Goal: Task Accomplishment & Management: Use online tool/utility

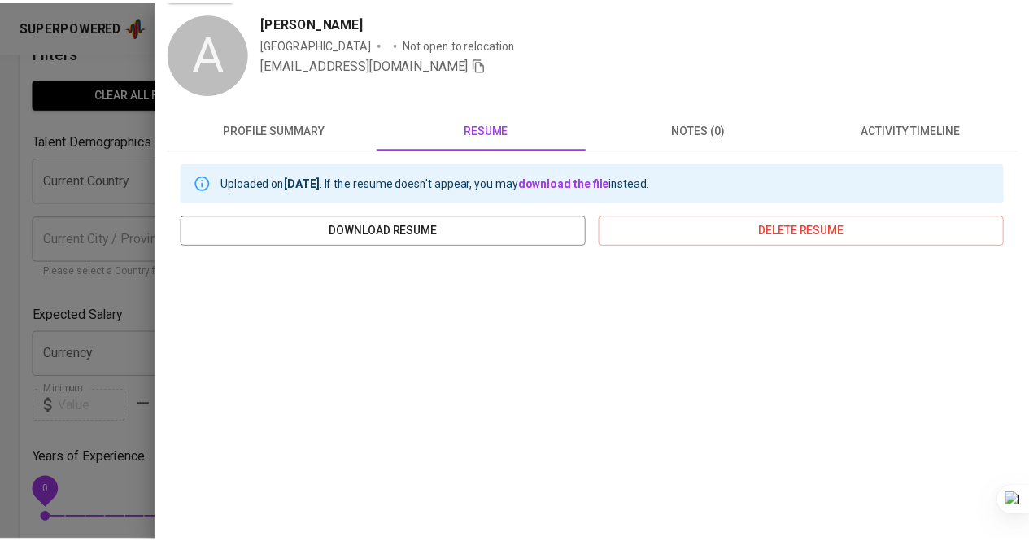
scroll to position [46, 0]
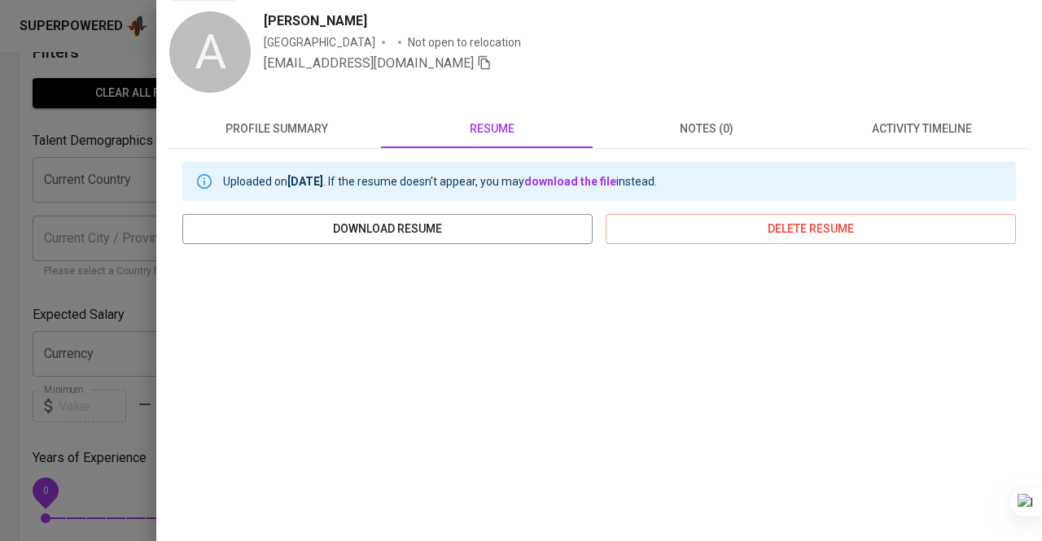
click at [93, 142] on div at bounding box center [521, 270] width 1042 height 541
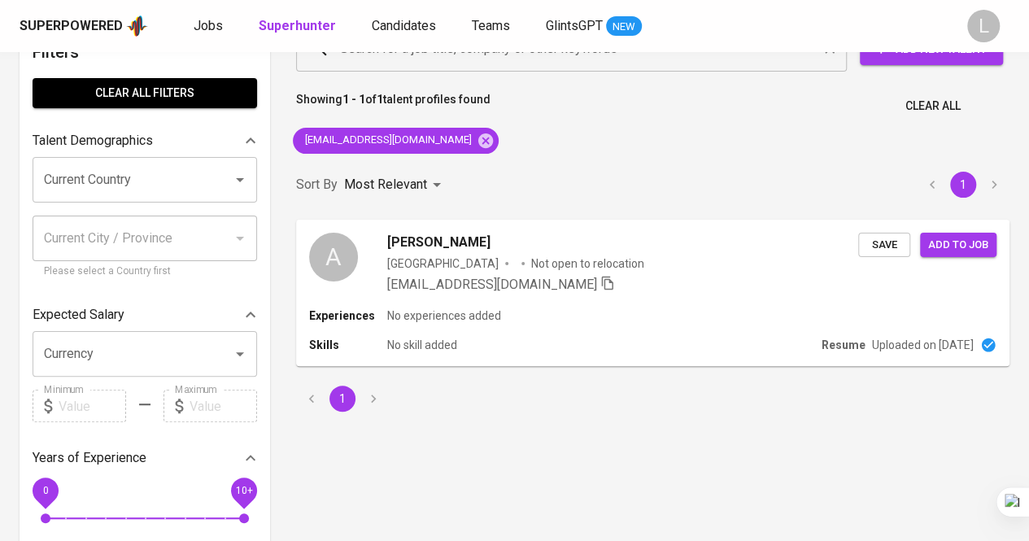
scroll to position [0, 0]
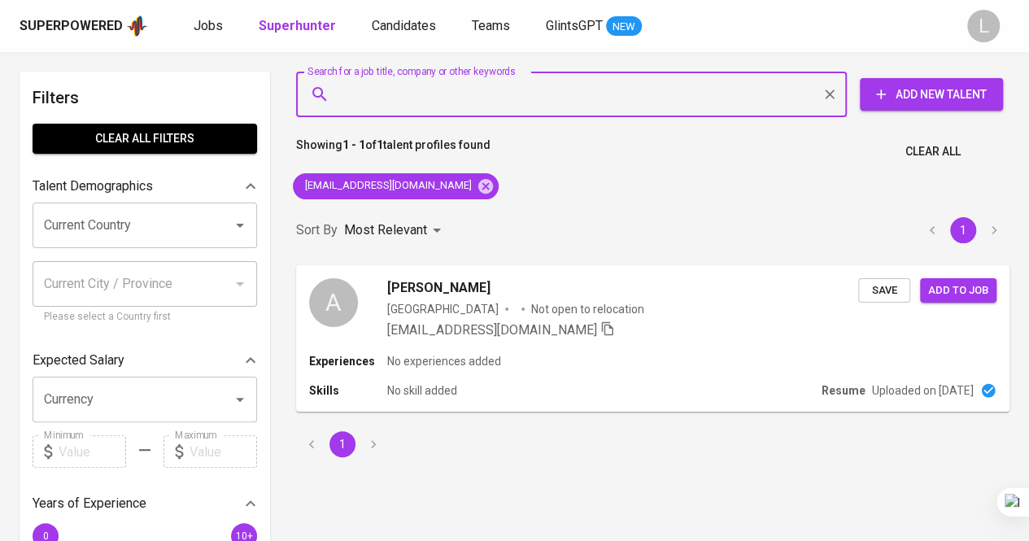
click at [387, 98] on input "Search for a job title, company or other keywords" at bounding box center [575, 94] width 479 height 31
paste input "[EMAIL_ADDRESS][DOMAIN_NAME]"
type input "[EMAIL_ADDRESS][DOMAIN_NAME]"
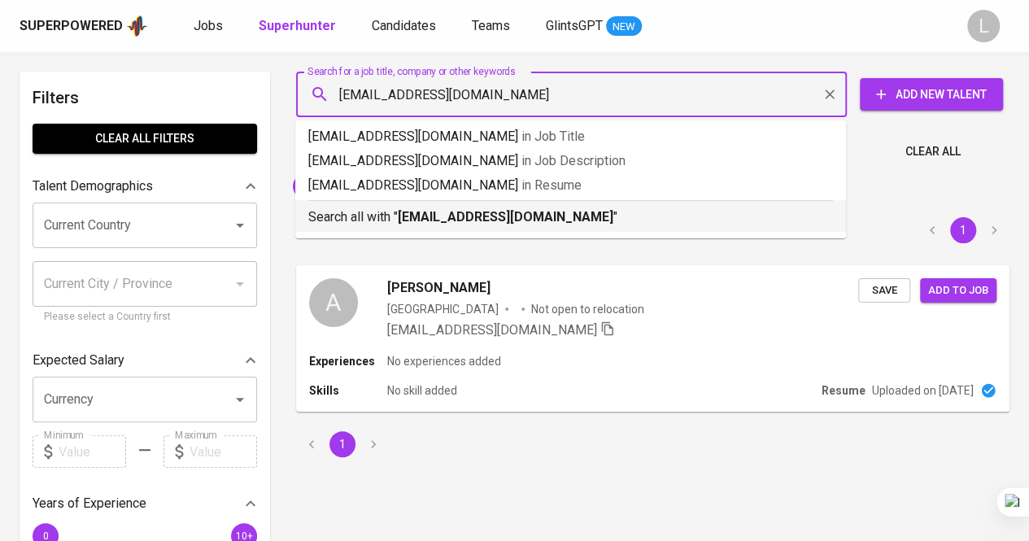
click at [426, 216] on b "[EMAIL_ADDRESS][DOMAIN_NAME]" at bounding box center [506, 216] width 216 height 15
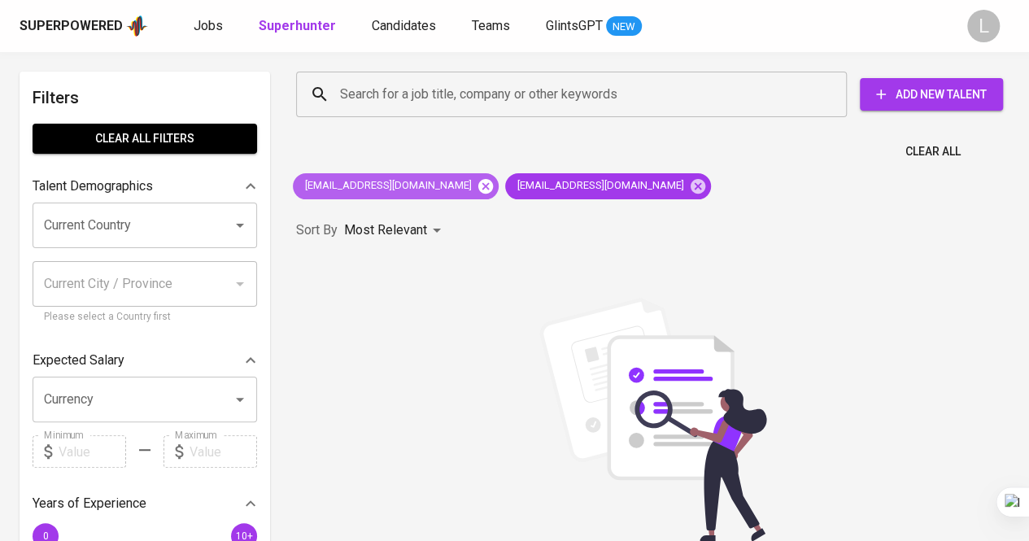
click at [478, 185] on icon at bounding box center [485, 185] width 15 height 15
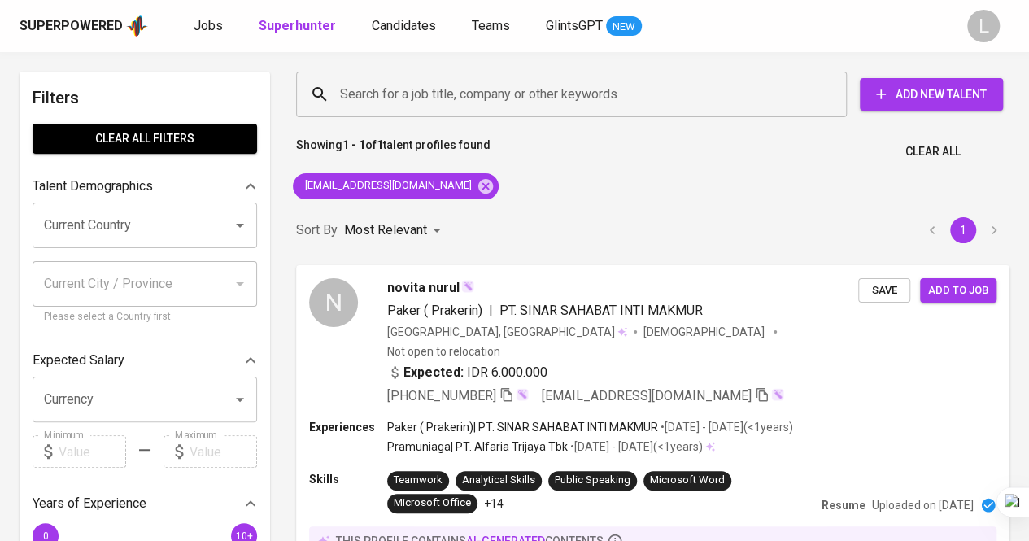
scroll to position [72, 0]
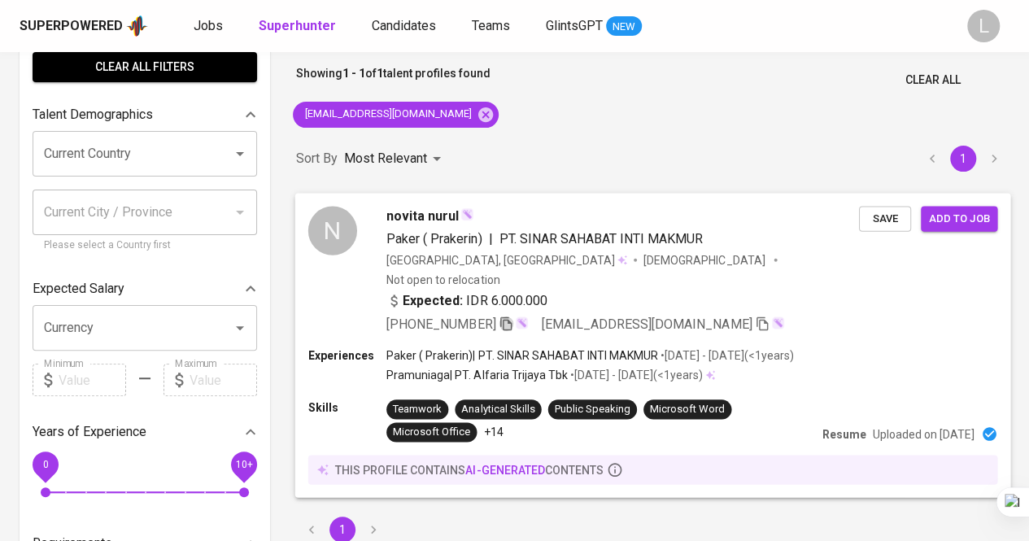
click at [505, 317] on icon "button" at bounding box center [505, 324] width 11 height 14
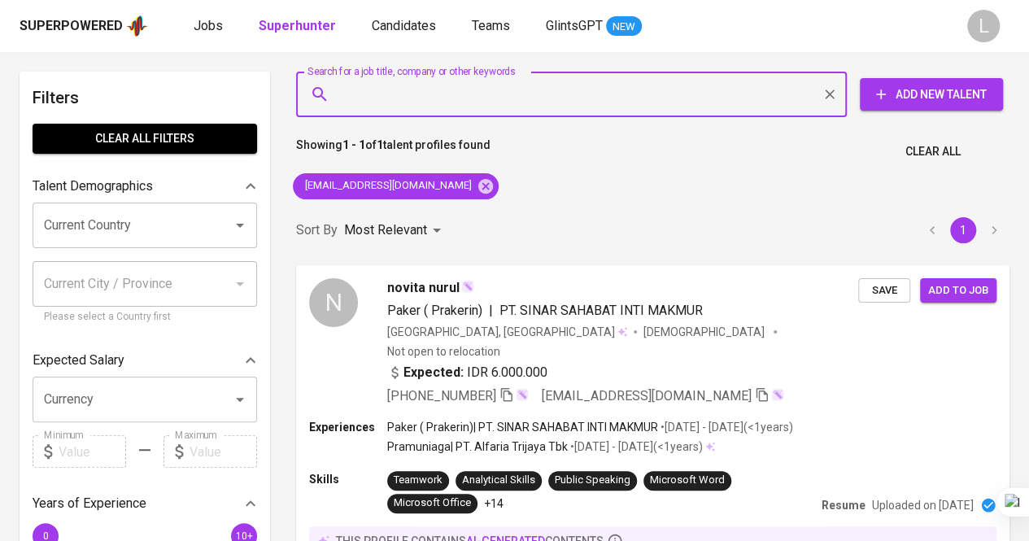
click at [470, 94] on input "Search for a job title, company or other keywords" at bounding box center [575, 94] width 479 height 31
paste input "[EMAIL_ADDRESS][DOMAIN_NAME]"
type input "[EMAIL_ADDRESS][DOMAIN_NAME]"
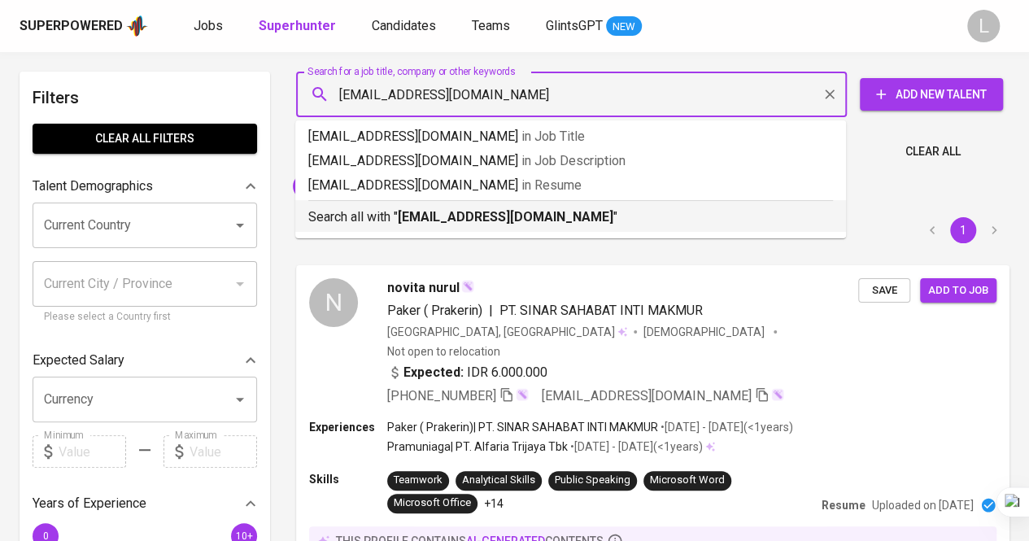
click at [475, 217] on b "[EMAIL_ADDRESS][DOMAIN_NAME]" at bounding box center [506, 216] width 216 height 15
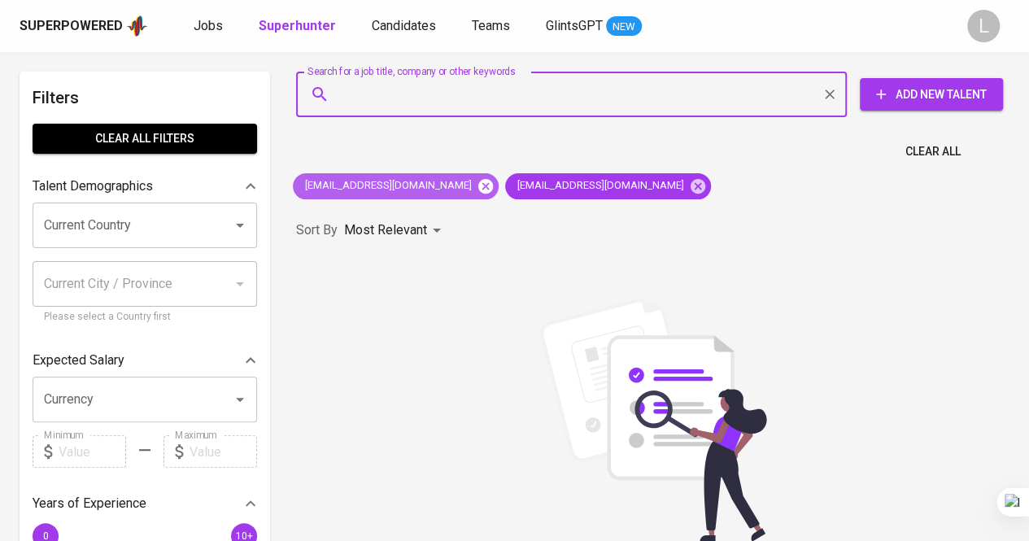
click at [477, 184] on icon at bounding box center [486, 186] width 18 height 18
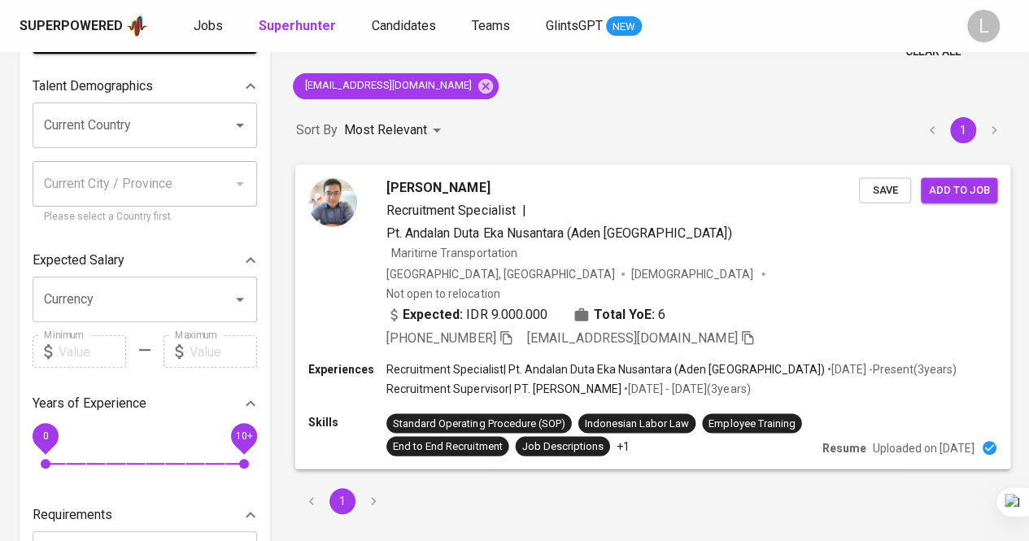
scroll to position [101, 0]
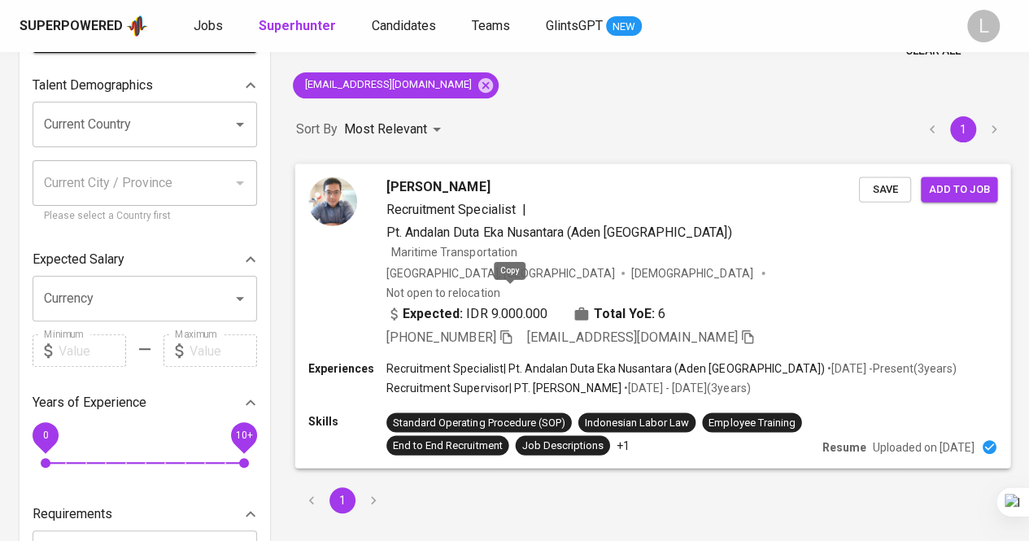
click at [511, 329] on icon "button" at bounding box center [506, 336] width 15 height 15
